Goal: Transaction & Acquisition: Purchase product/service

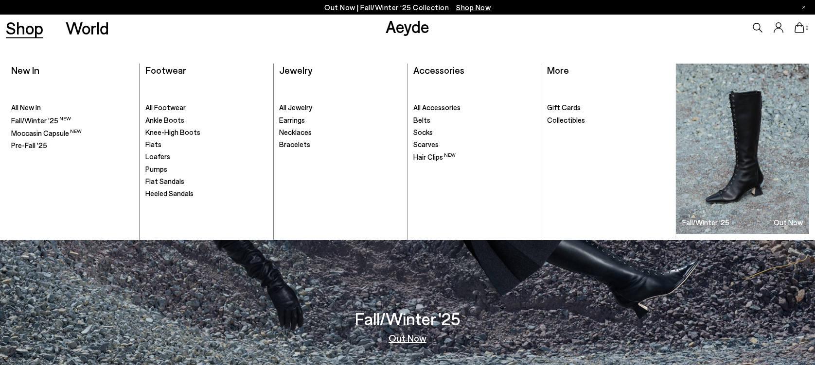
drag, startPoint x: 0, startPoint y: 0, endPoint x: 37, endPoint y: 34, distance: 49.9
click at [37, 34] on link "Shop" at bounding box center [24, 27] width 37 height 17
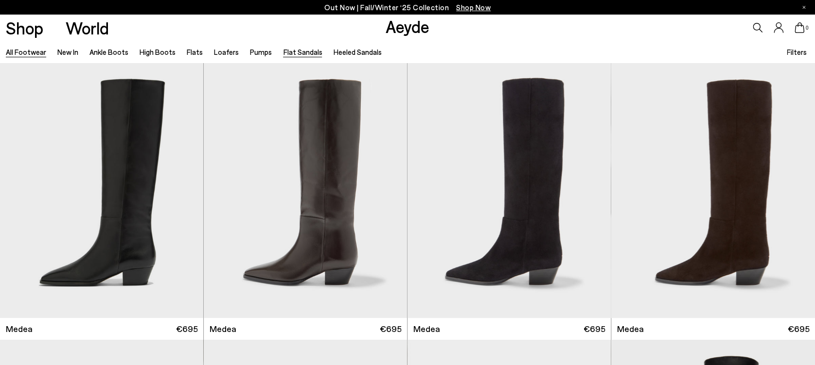
click at [307, 51] on link "Flat Sandals" at bounding box center [302, 52] width 39 height 9
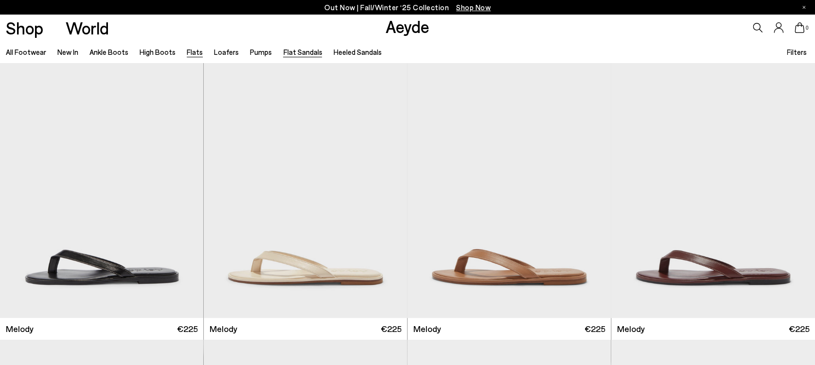
click at [193, 52] on link "Flats" at bounding box center [195, 52] width 16 height 9
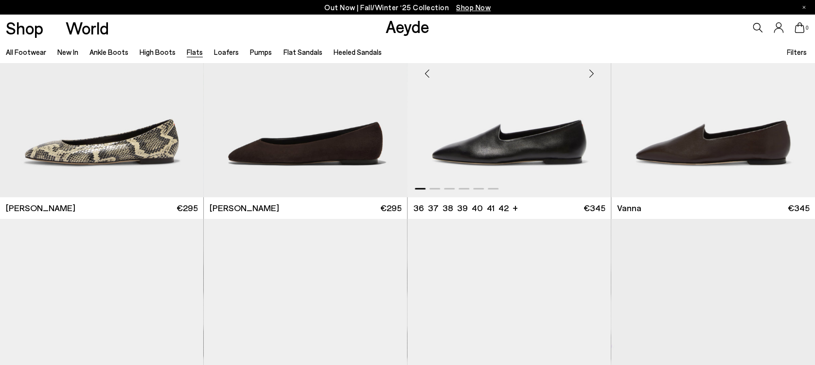
scroll to position [453, 0]
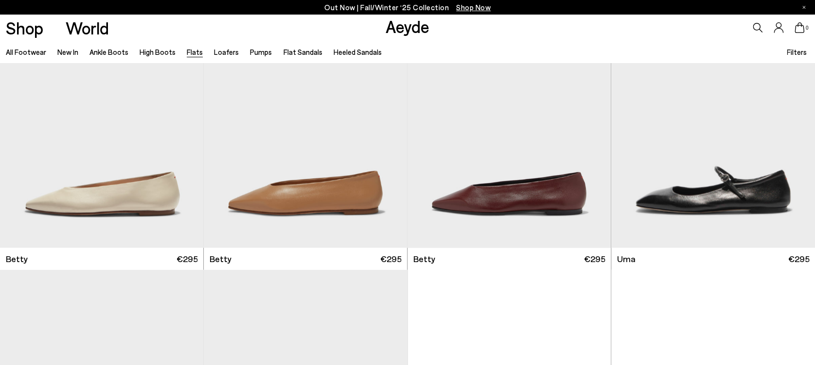
scroll to position [1037, 0]
